Goal: Check status: Check status

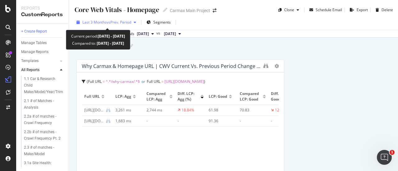
click at [136, 23] on icon "button" at bounding box center [135, 23] width 2 height 4
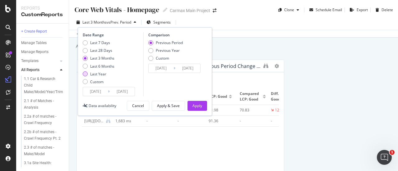
click at [86, 75] on div "Last Year" at bounding box center [85, 74] width 5 height 5
type input "[DATE]"
click at [200, 104] on div "Apply" at bounding box center [198, 105] width 10 height 5
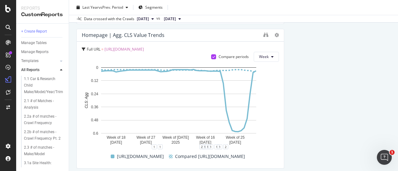
scroll to position [1346, 0]
